Goal: Communication & Community: Participate in discussion

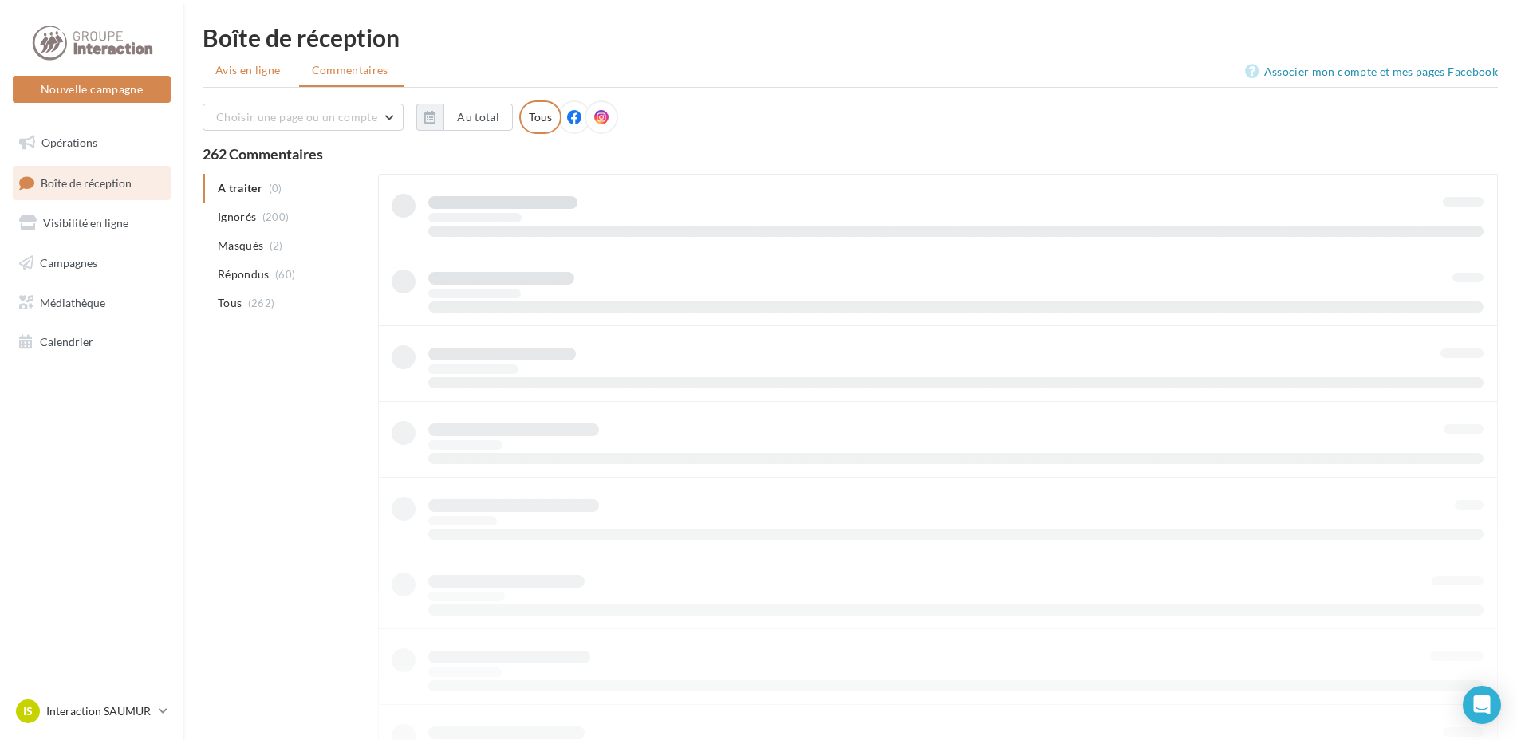
click at [245, 77] on span "Avis en ligne" at bounding box center [247, 70] width 65 height 16
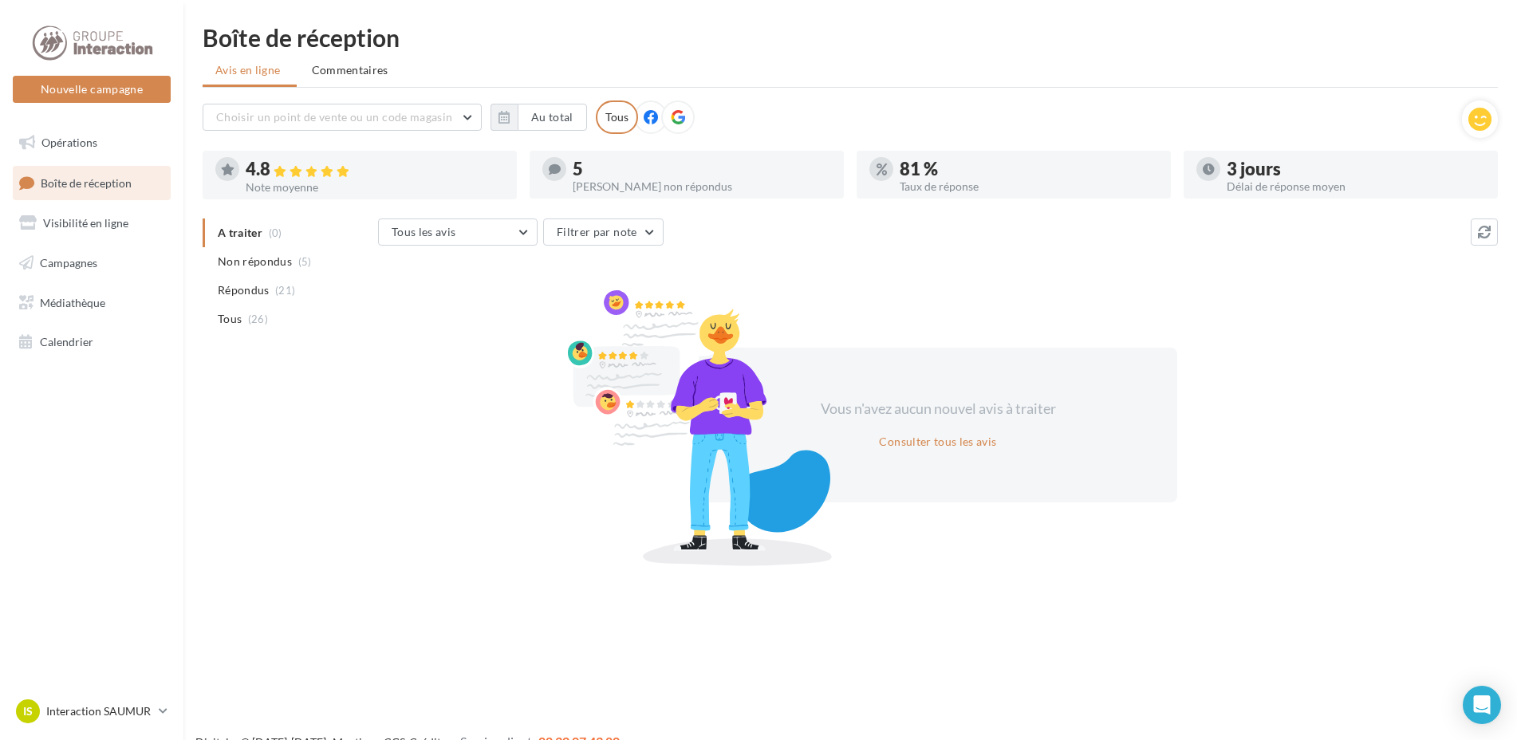
drag, startPoint x: 366, startPoint y: 69, endPoint x: 492, endPoint y: 61, distance: 126.3
click at [365, 69] on span "Commentaires" at bounding box center [350, 70] width 77 height 16
